Goal: Check status: Check status

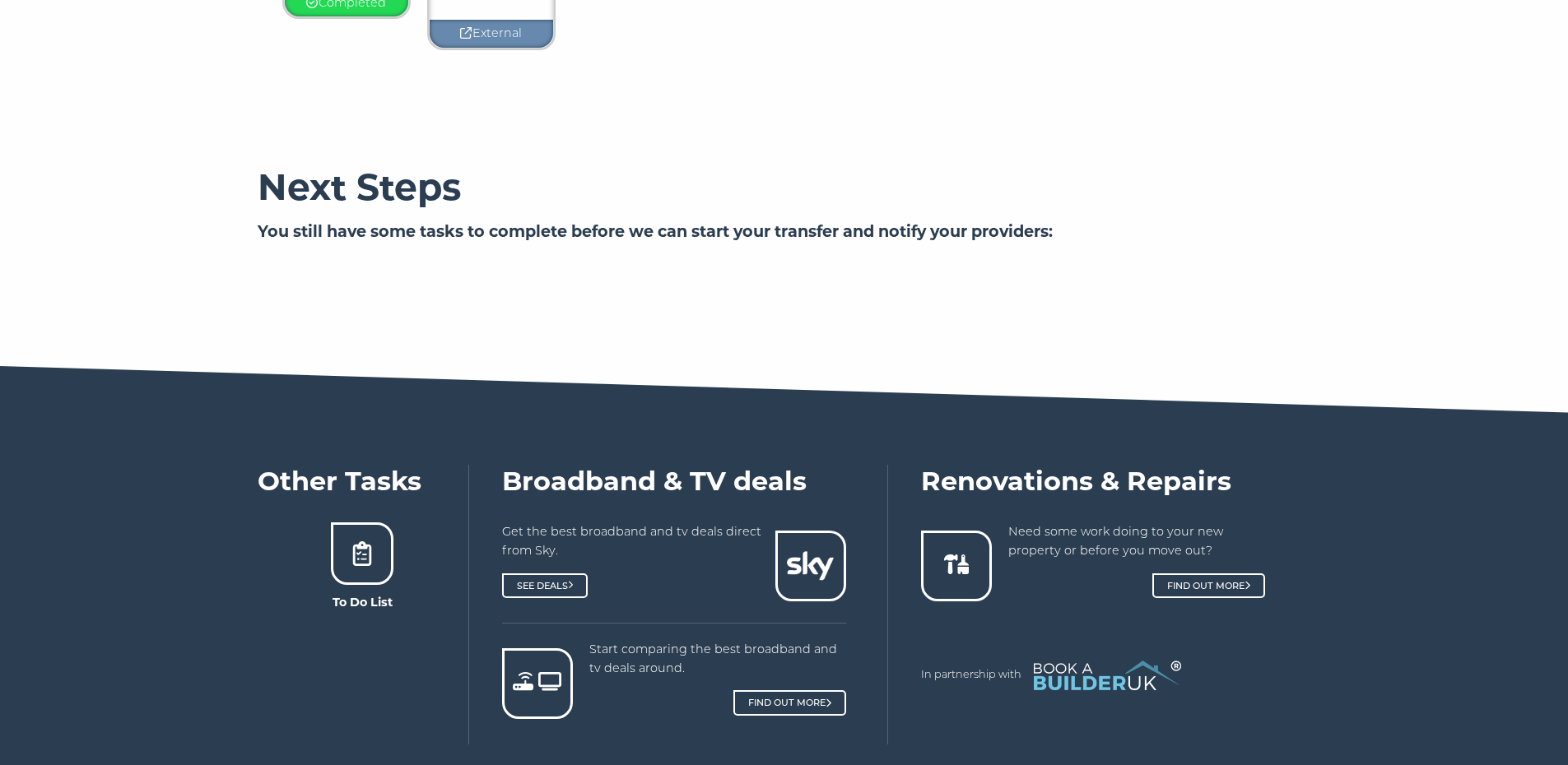
scroll to position [576, 0]
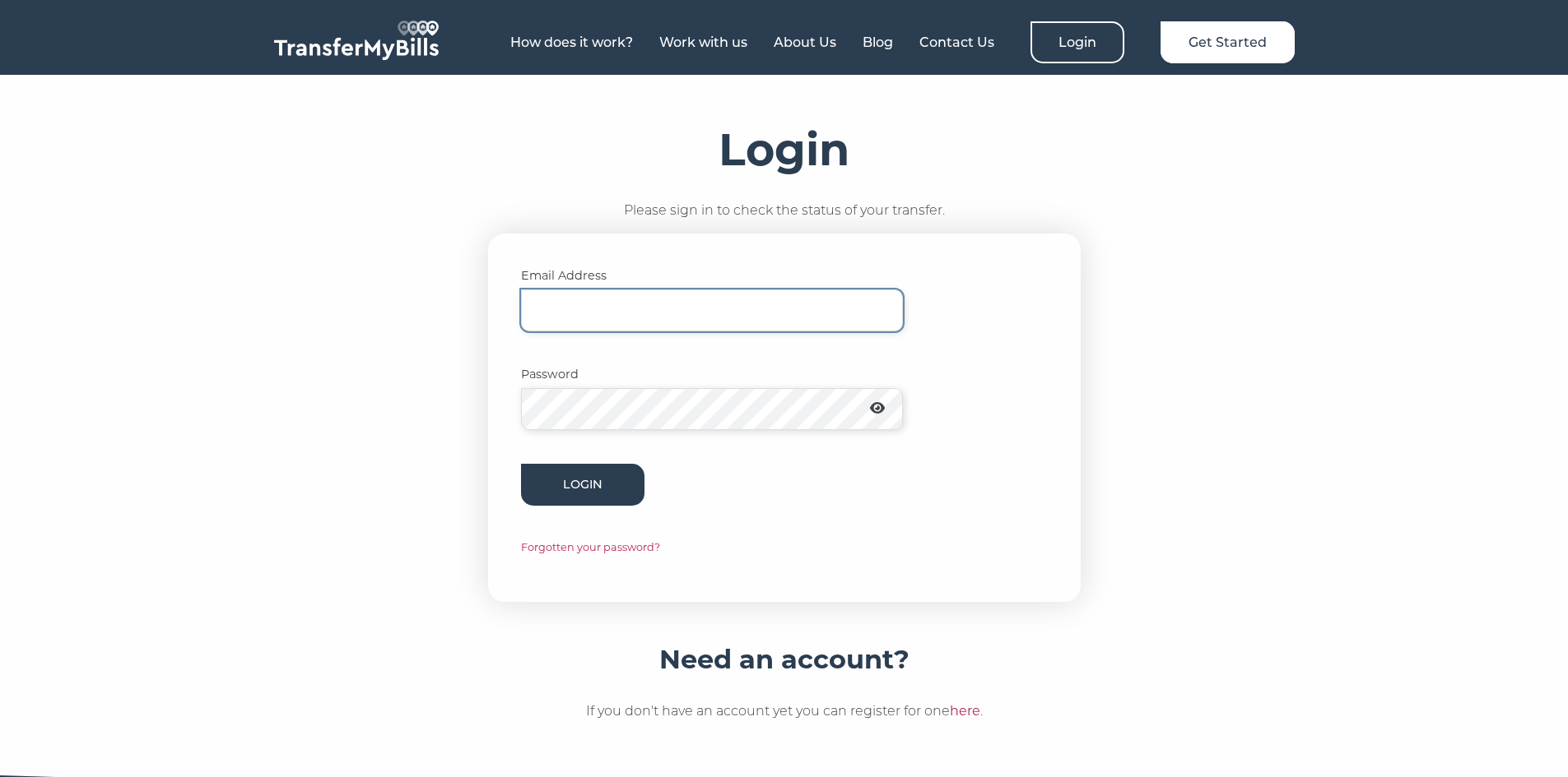
drag, startPoint x: 759, startPoint y: 312, endPoint x: 1206, endPoint y: 302, distance: 447.1
click at [759, 312] on input "Email Address" at bounding box center [712, 310] width 382 height 42
click at [1206, 302] on div "Login Please sign in to check the status of your transfer. Email Address Passwo…" at bounding box center [784, 363] width 1054 height 478
click at [1381, 221] on section "Login Please sign in to check the status of your transfer. Email Address Passwo…" at bounding box center [784, 429] width 1568 height 709
click at [791, 314] on input "Email Address" at bounding box center [712, 310] width 382 height 42
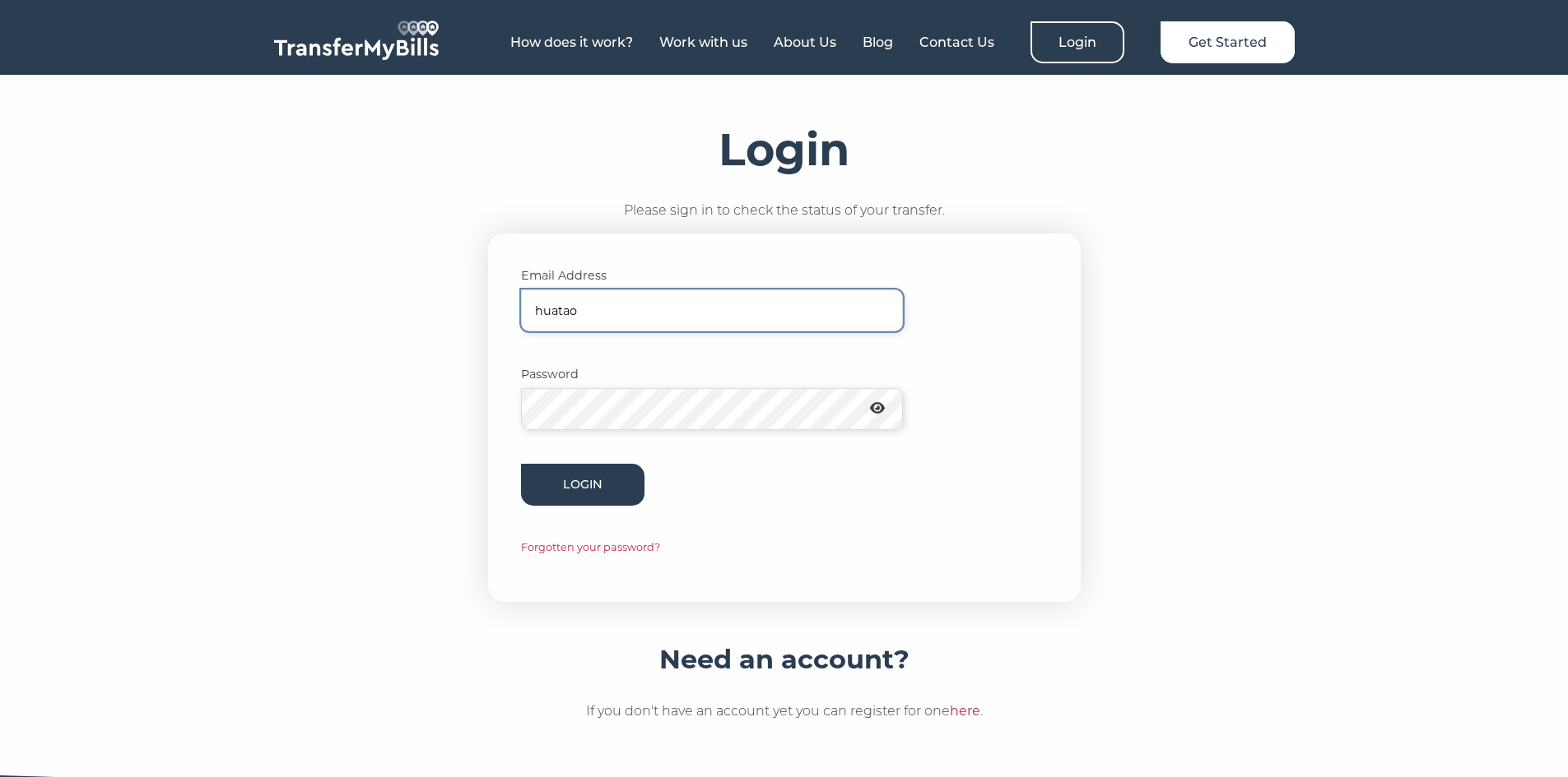
type input "huatao"
click at [1251, 461] on div "Login Please sign in to check the status of your transfer. Email Address huatao…" at bounding box center [784, 363] width 1054 height 478
